Goal: Task Accomplishment & Management: Manage account settings

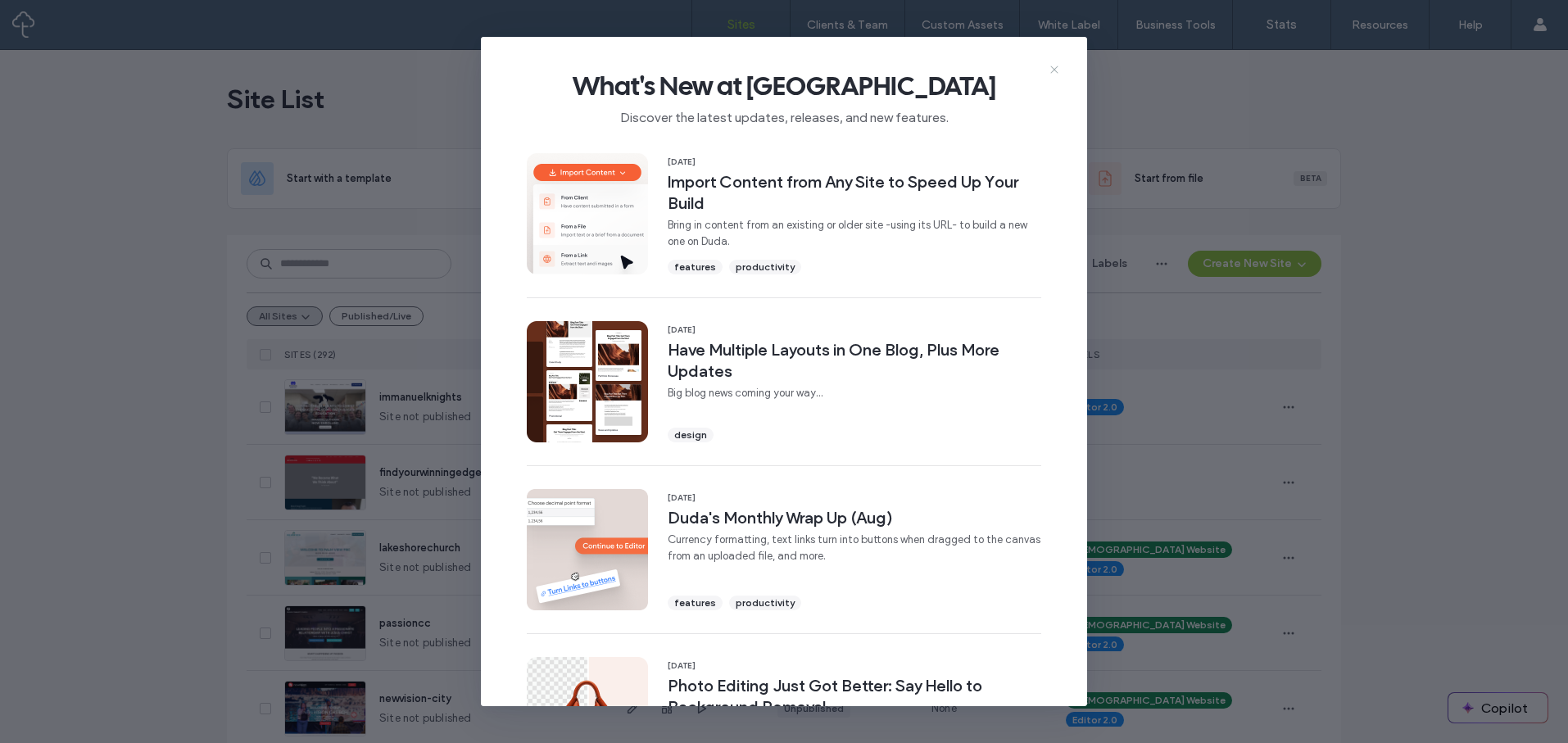
click at [1056, 67] on use at bounding box center [1053, 70] width 8 height 8
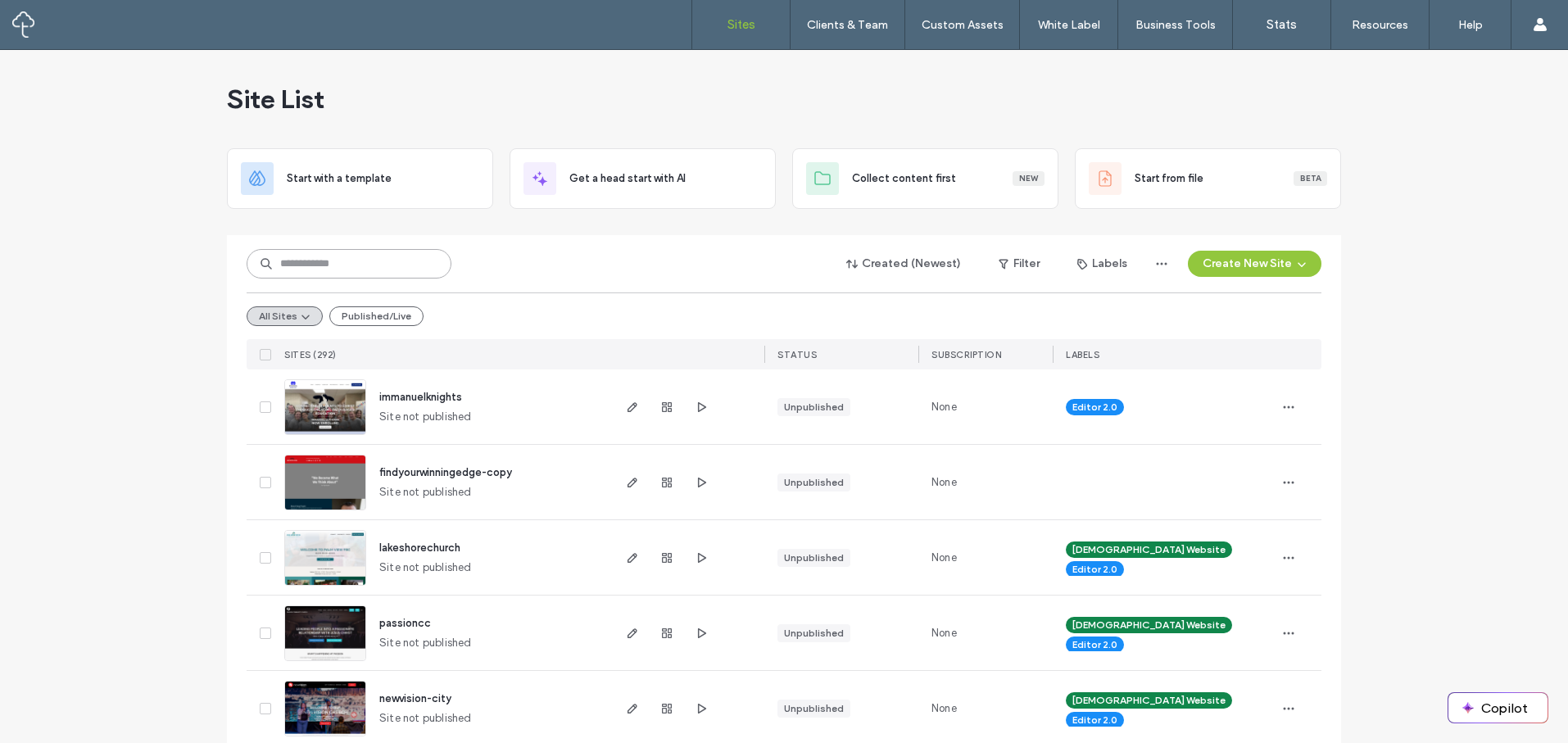
click at [381, 250] on input at bounding box center [349, 264] width 205 height 29
type input "****"
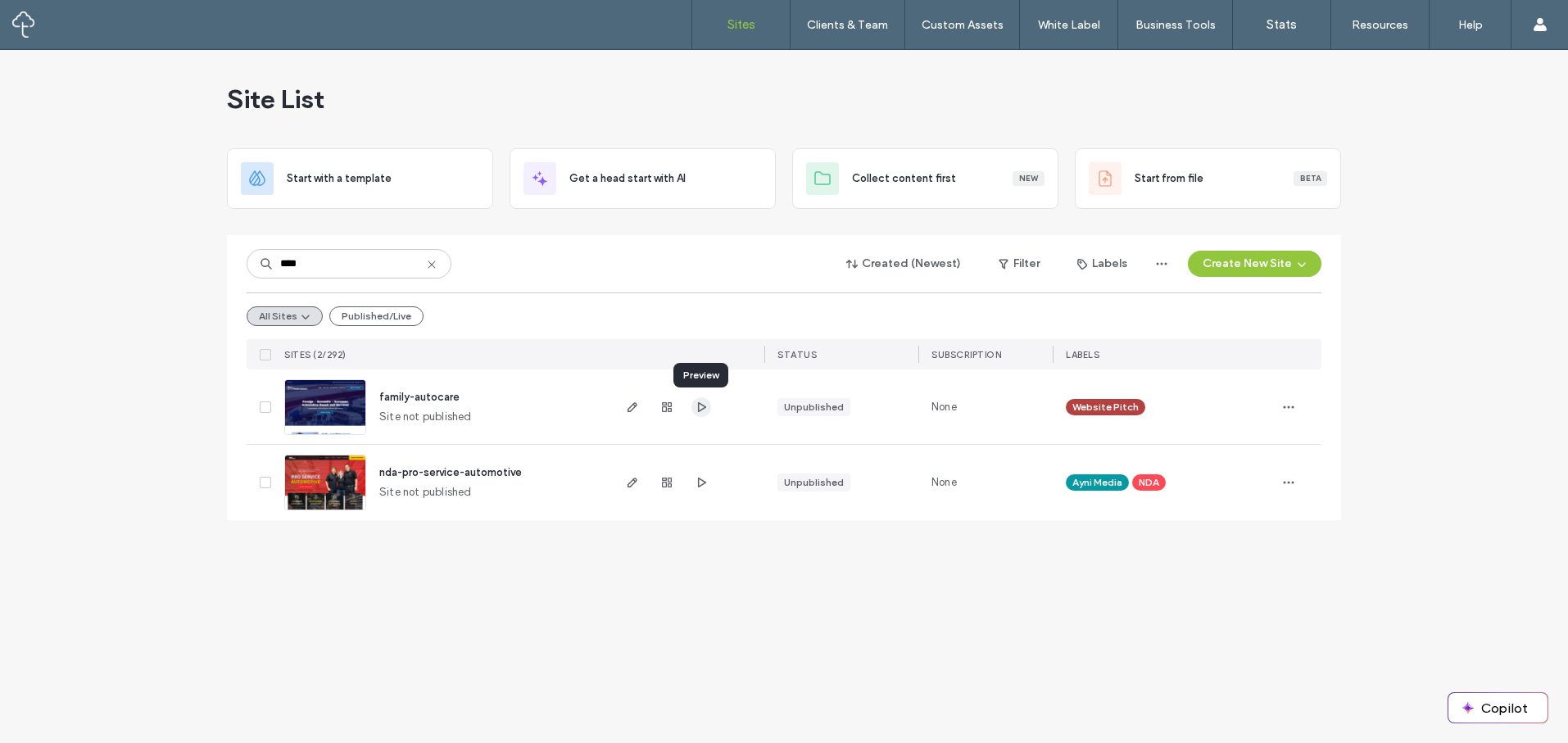
click at [704, 408] on use "button" at bounding box center [702, 407] width 8 height 10
click at [704, 478] on icon "button" at bounding box center [701, 483] width 13 height 13
click at [1284, 405] on icon "button" at bounding box center [1288, 408] width 13 height 13
click at [669, 406] on use "button" at bounding box center [667, 408] width 10 height 10
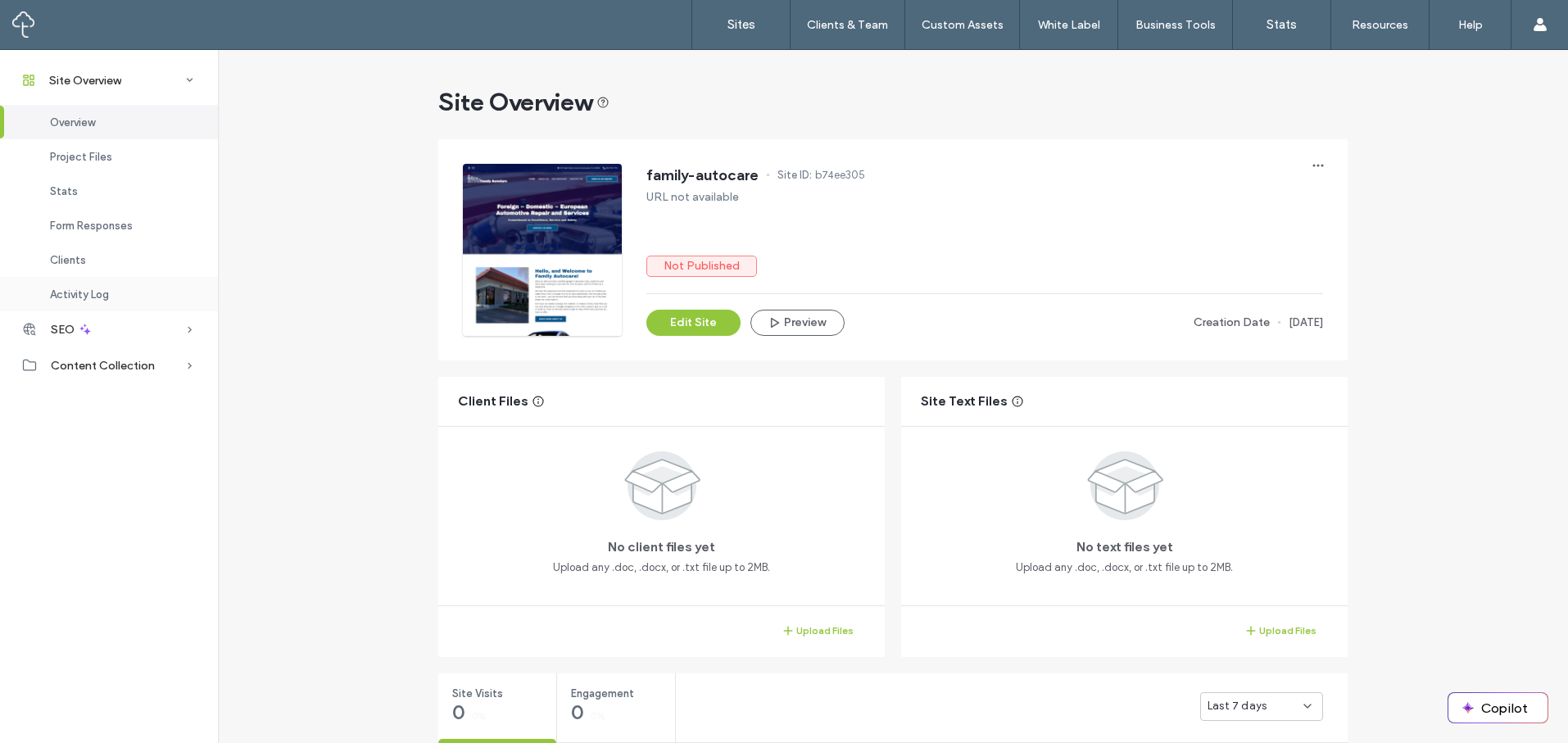
click at [75, 297] on span "Activity Log" at bounding box center [79, 294] width 59 height 13
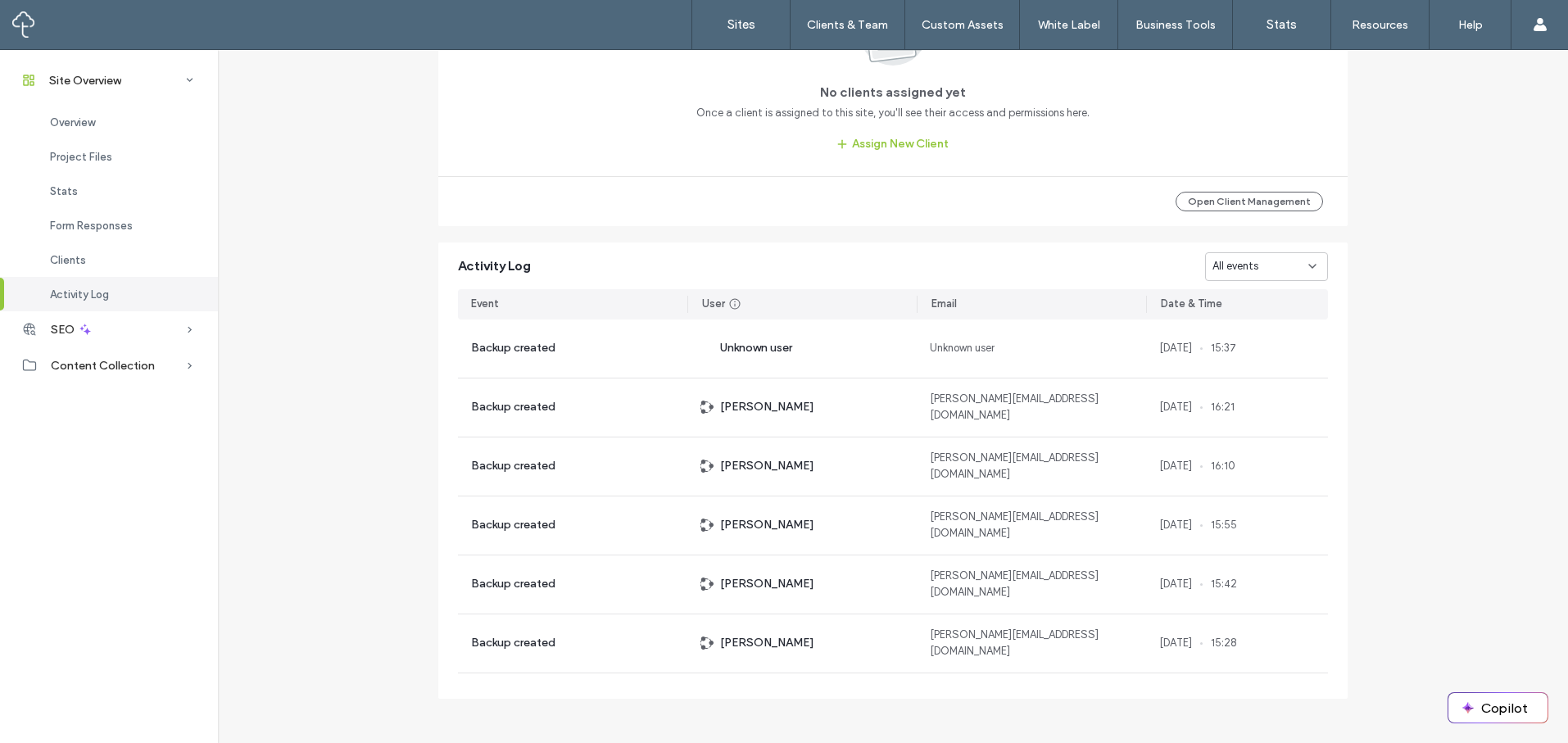
scroll to position [1517, 0]
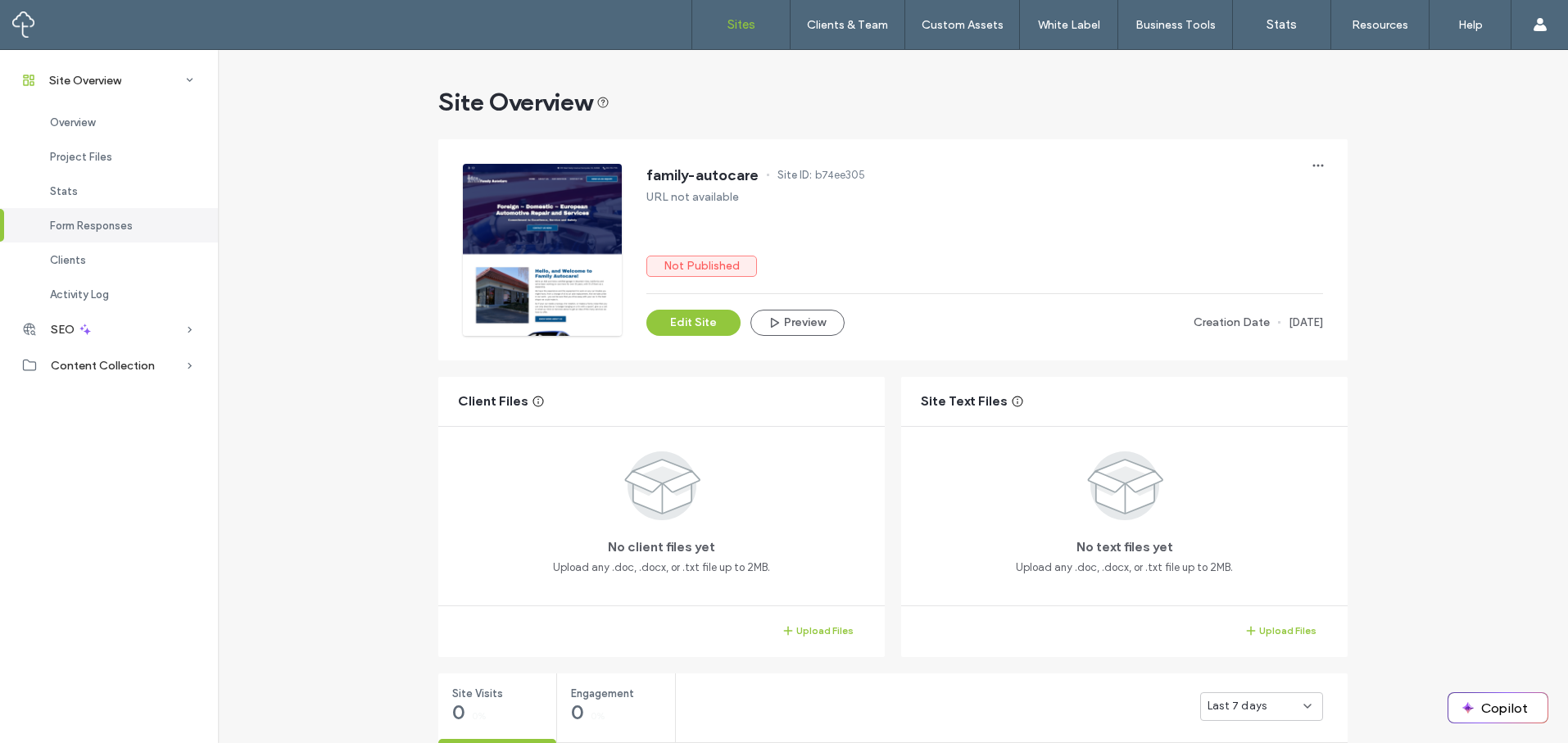
click at [726, 8] on link "Sites" at bounding box center [741, 24] width 98 height 49
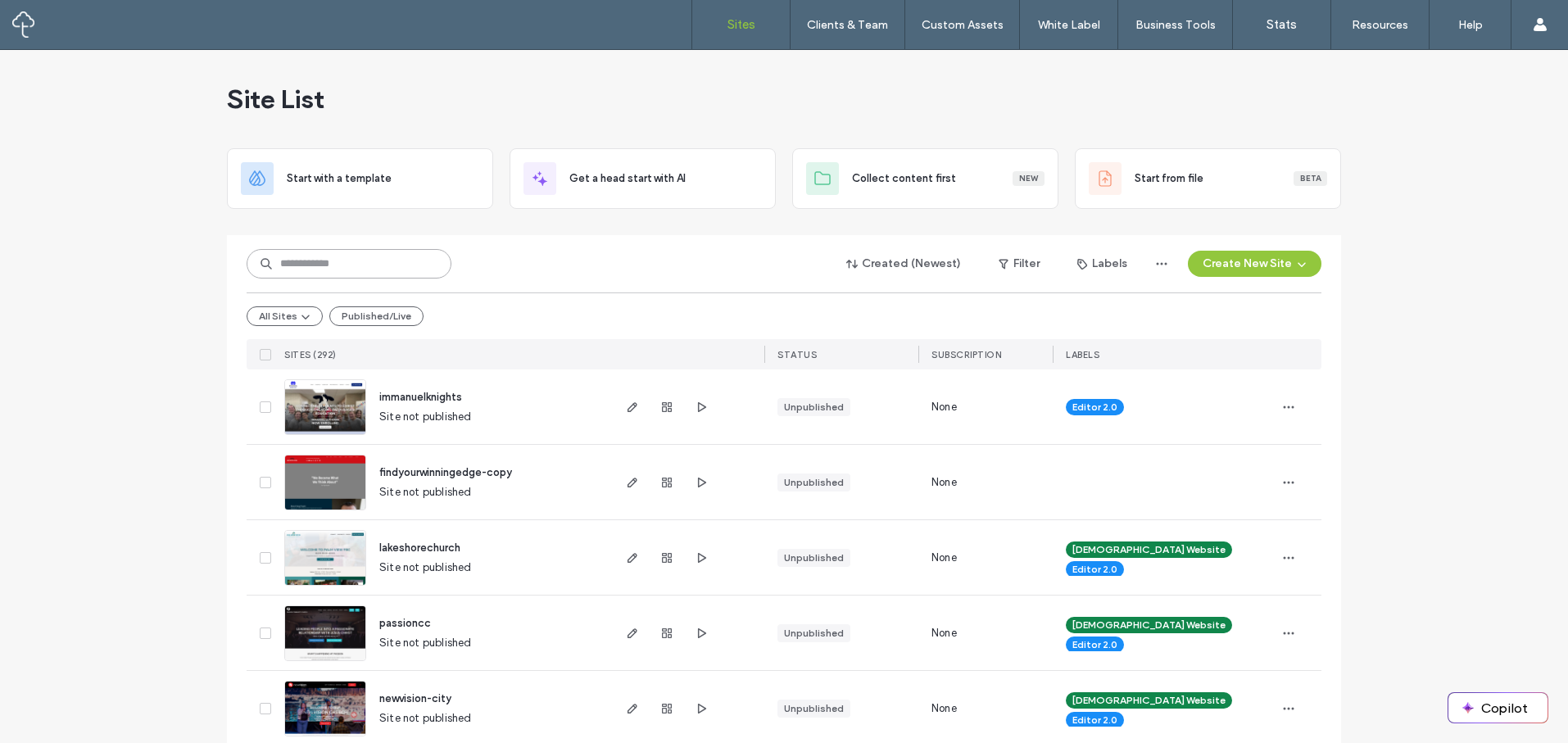
click at [318, 270] on input at bounding box center [349, 264] width 205 height 29
type input "****"
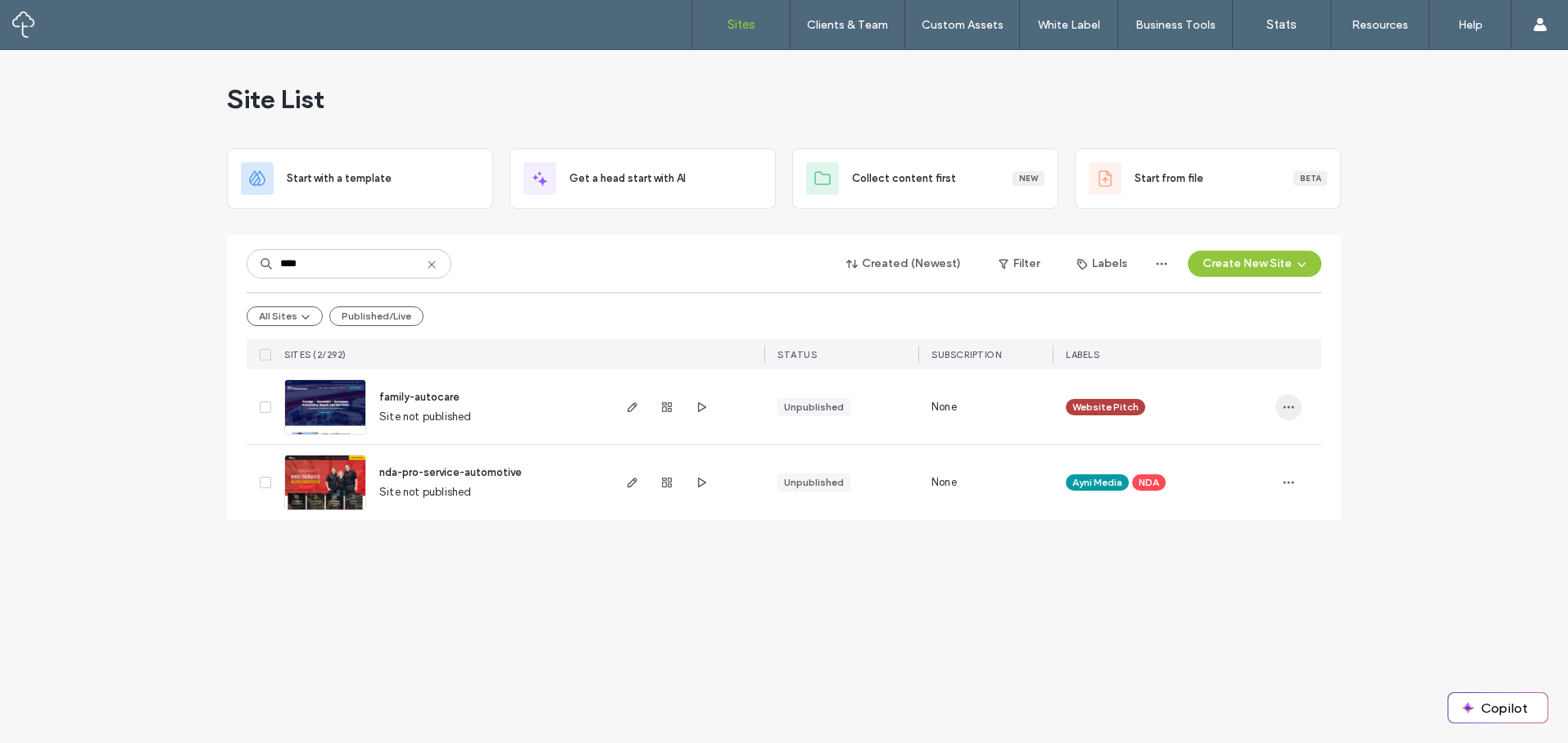
click at [1287, 403] on icon "button" at bounding box center [1288, 408] width 13 height 13
click at [1245, 478] on span "Duplicate Site" at bounding box center [1222, 480] width 71 height 16
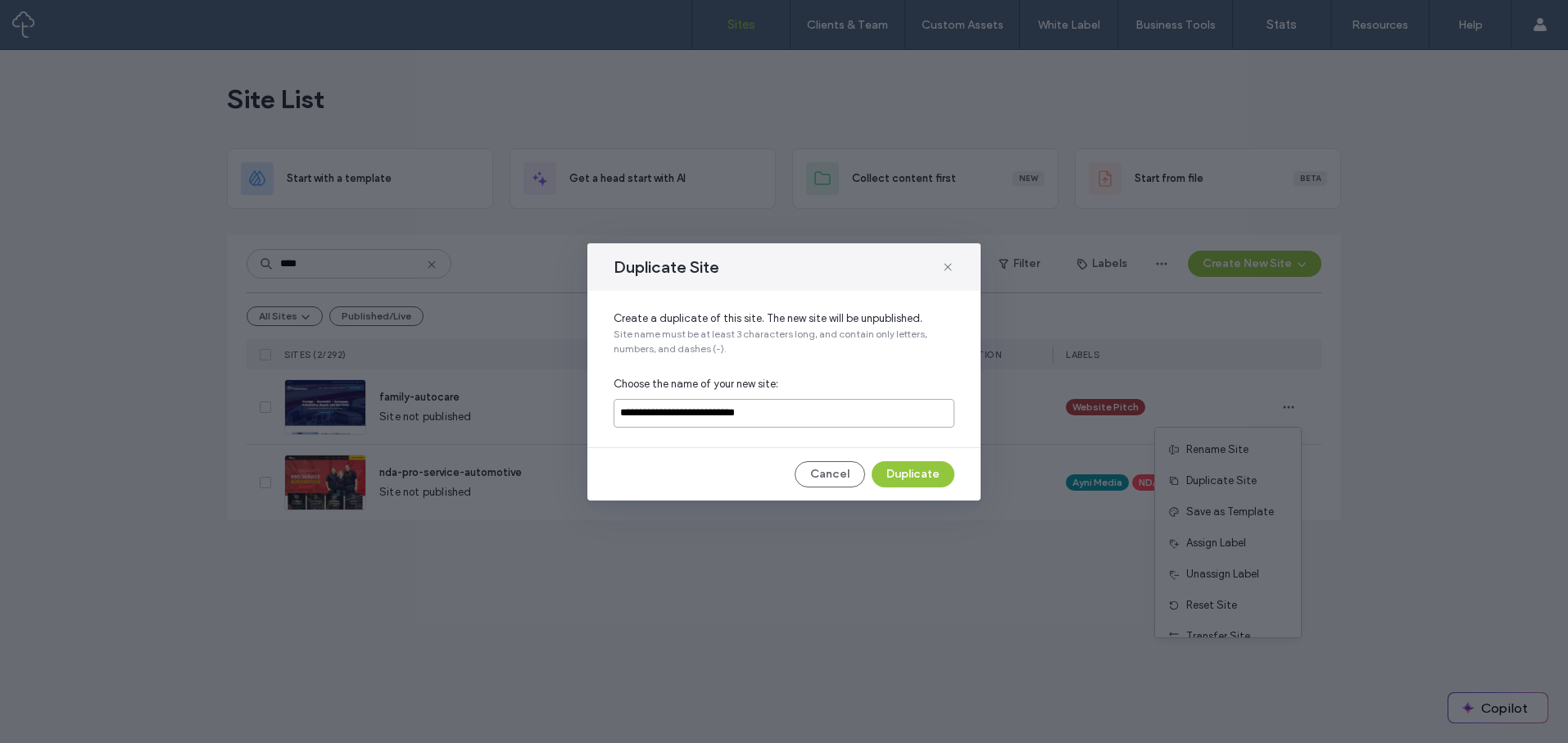
drag, startPoint x: 780, startPoint y: 412, endPoint x: 592, endPoint y: 414, distance: 188.0
click at [592, 414] on div "**********" at bounding box center [783, 369] width 393 height 157
type input "*********"
click at [934, 469] on button "Duplicate" at bounding box center [913, 474] width 83 height 26
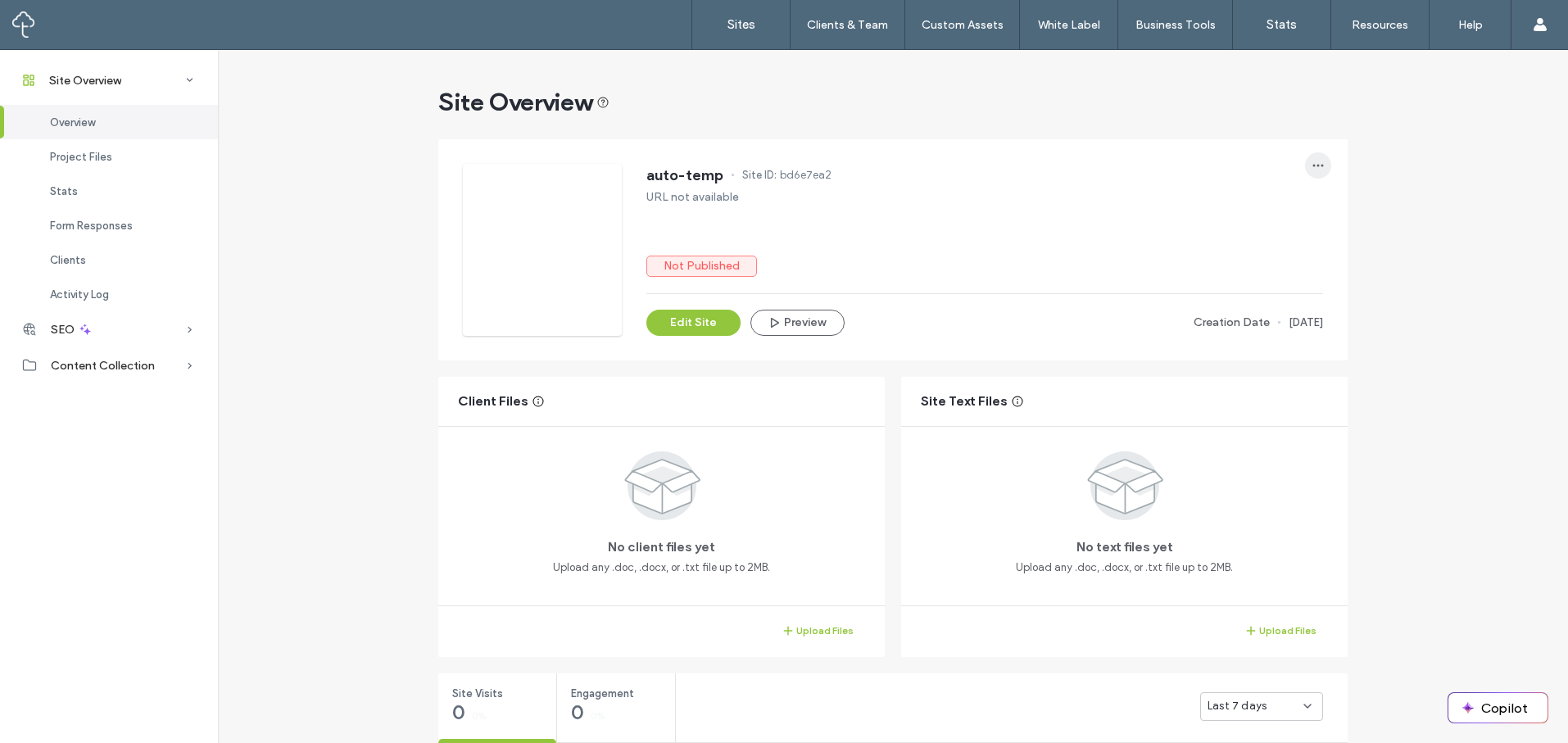
click at [1315, 162] on icon "button" at bounding box center [1318, 166] width 13 height 13
click at [1260, 333] on span "Transfer Site" at bounding box center [1242, 332] width 64 height 16
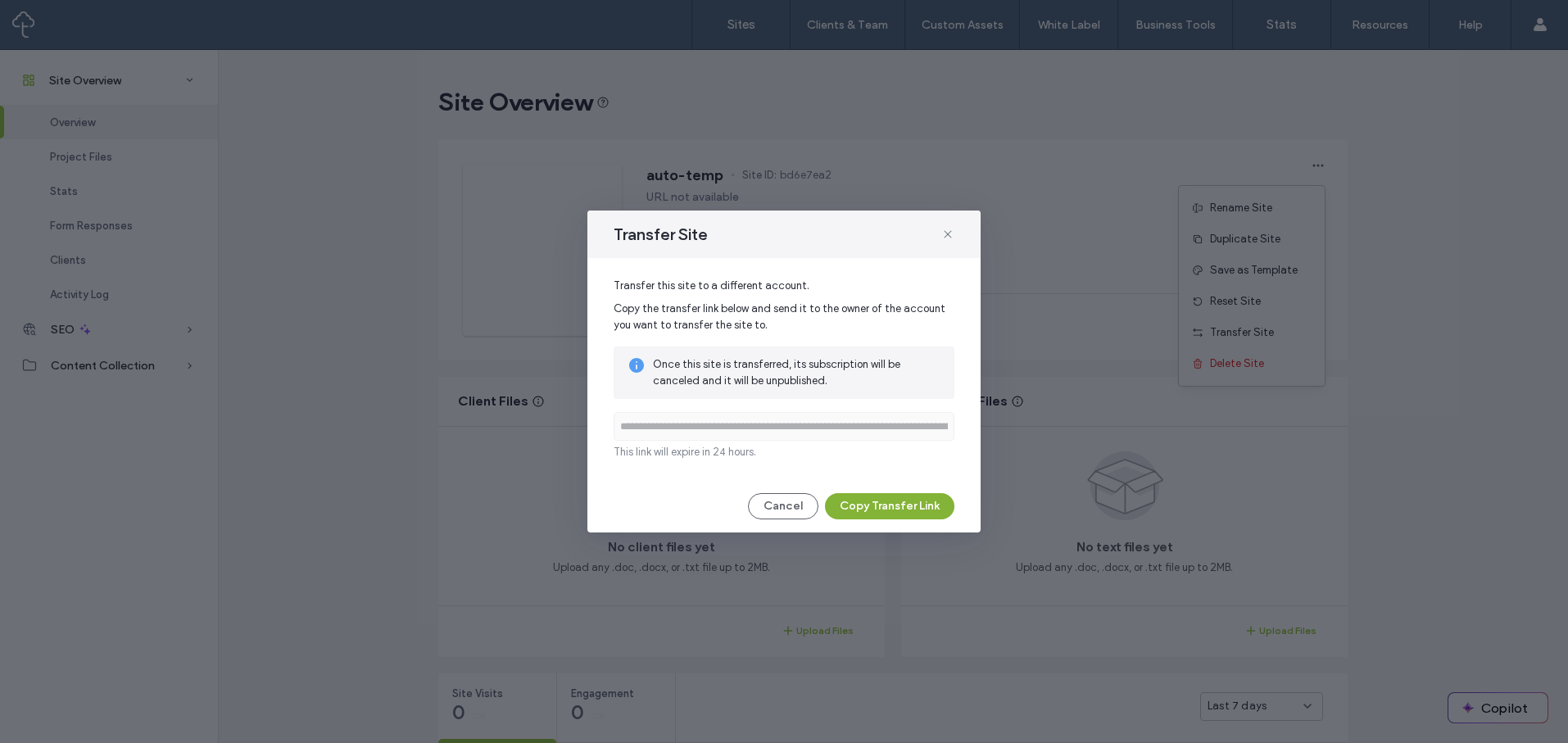
click at [876, 500] on button "Copy Transfer Link" at bounding box center [890, 506] width 130 height 26
click at [947, 233] on use at bounding box center [947, 233] width 8 height 8
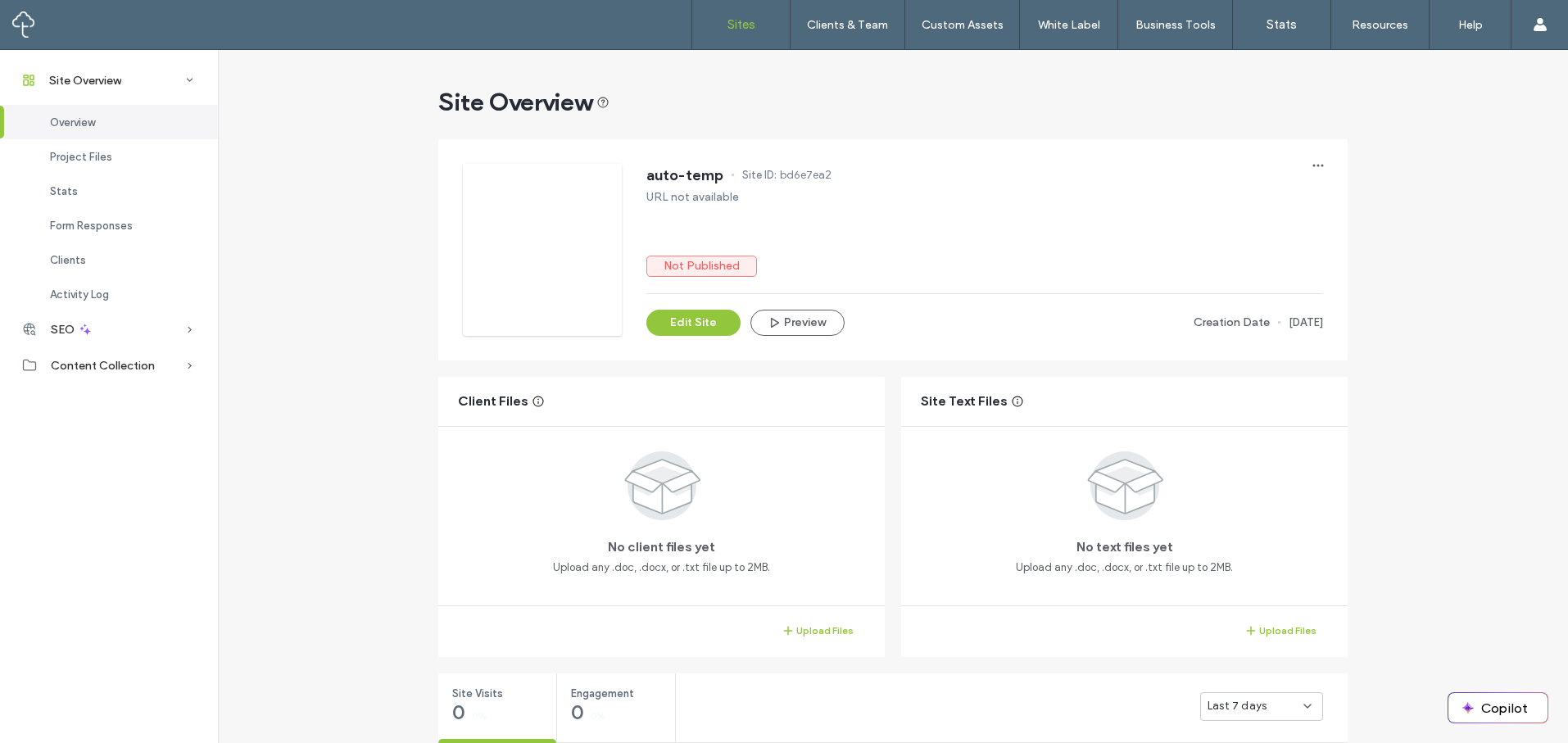
click at [738, 31] on label "Sites" at bounding box center [741, 24] width 28 height 15
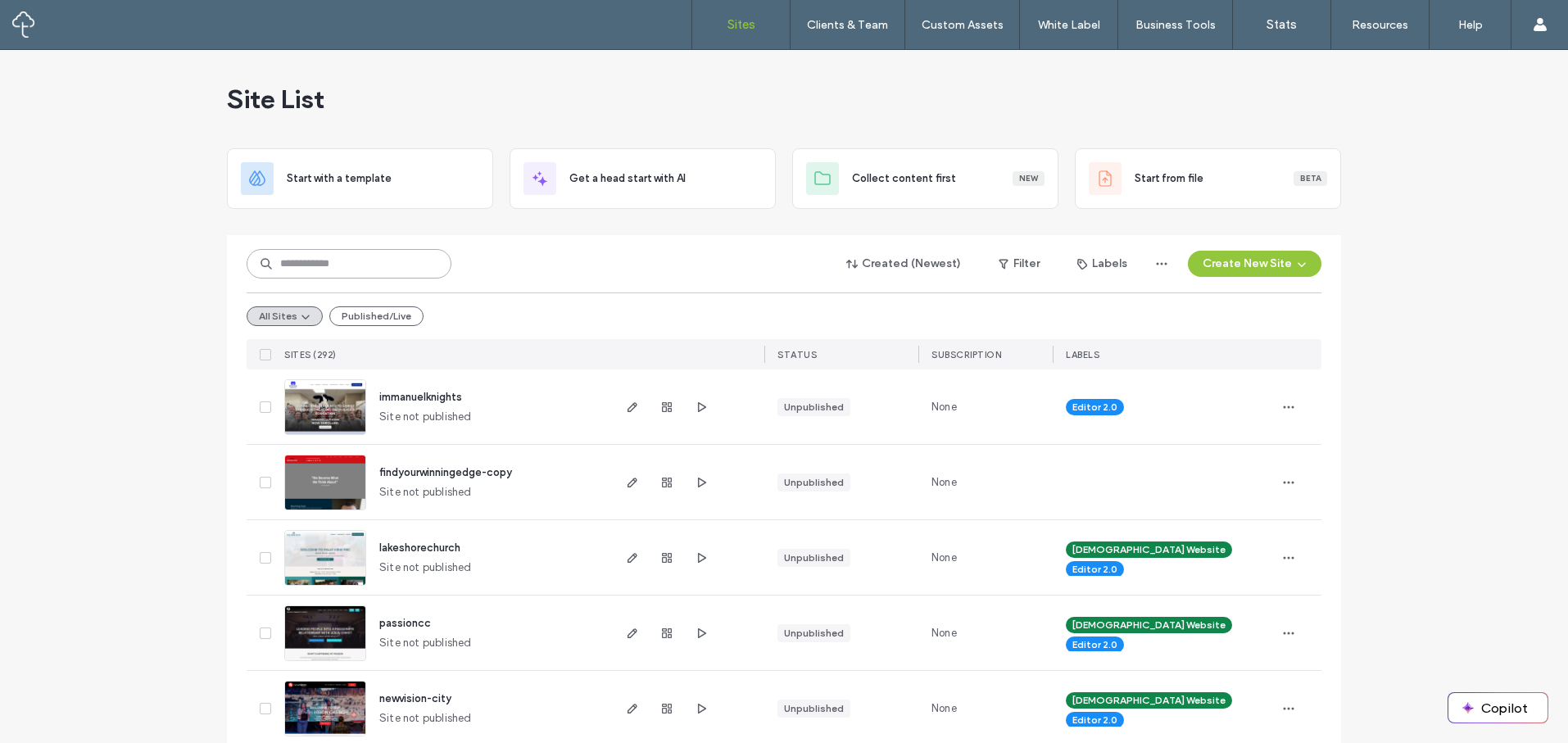
click at [327, 276] on input at bounding box center [349, 264] width 205 height 29
type input "****"
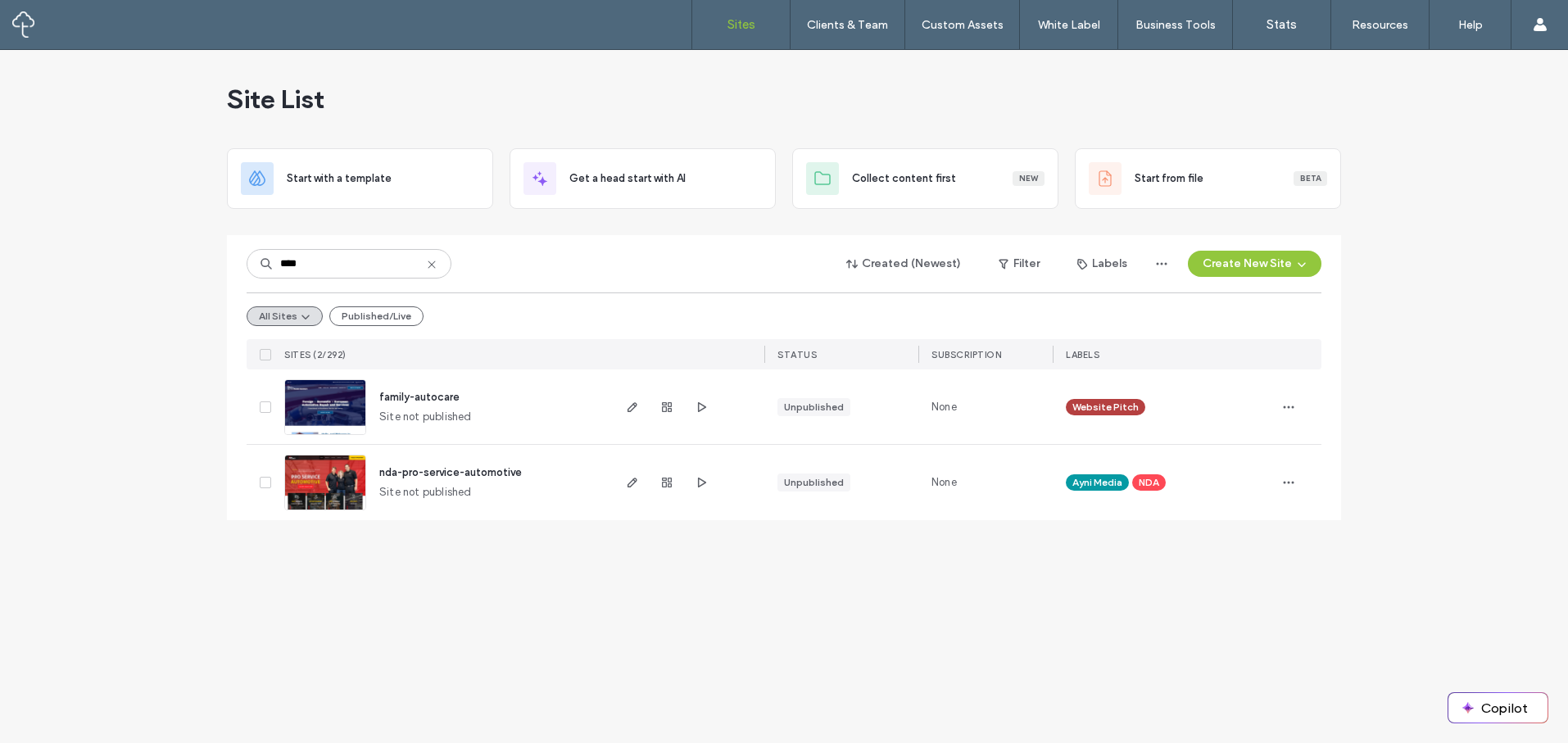
click at [428, 262] on icon at bounding box center [432, 265] width 13 height 13
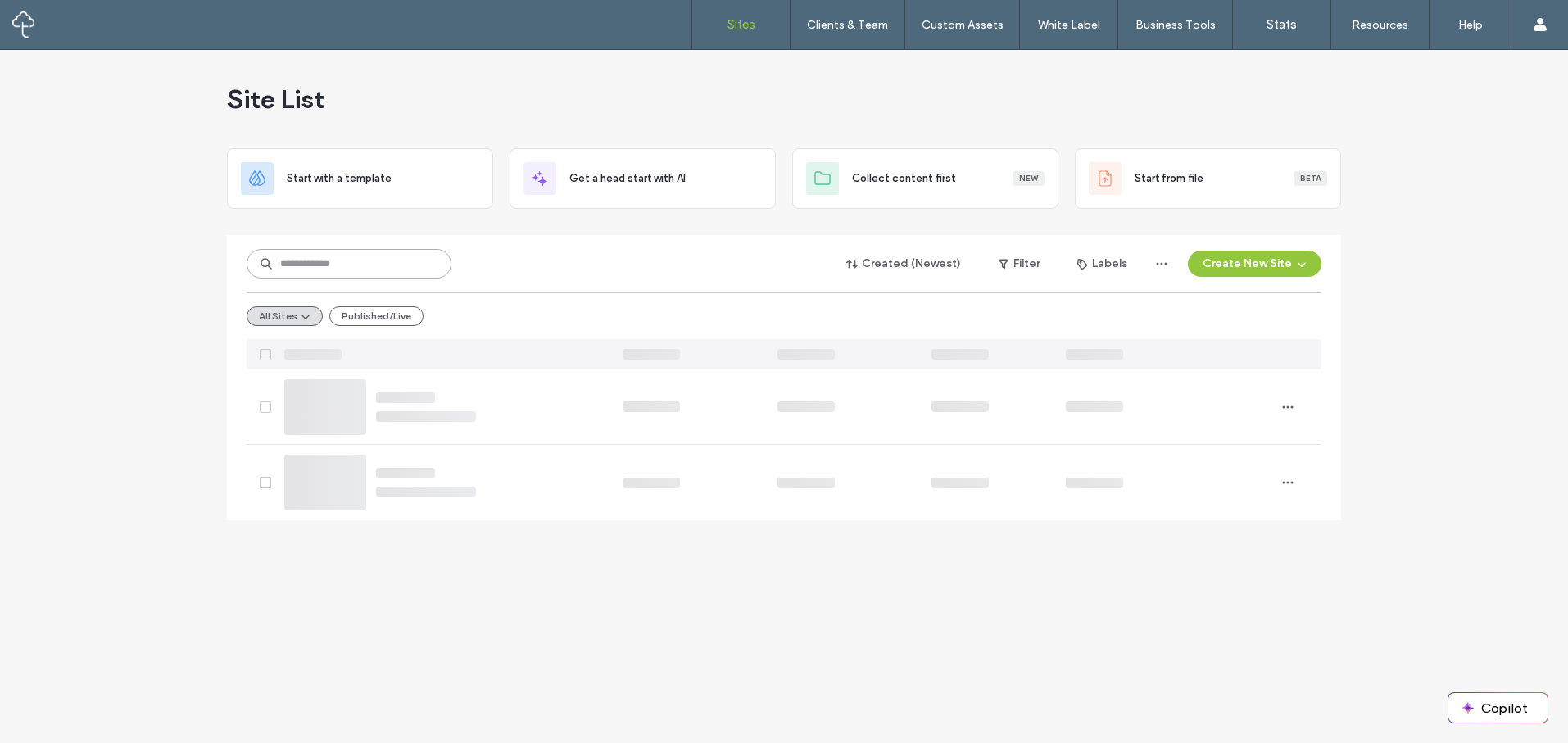
click at [338, 263] on input at bounding box center [349, 264] width 205 height 29
